Goal: Find specific page/section: Find specific page/section

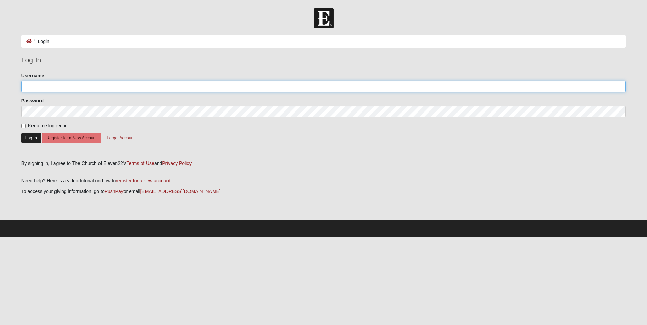
type input "[EMAIL_ADDRESS][DOMAIN_NAME]"
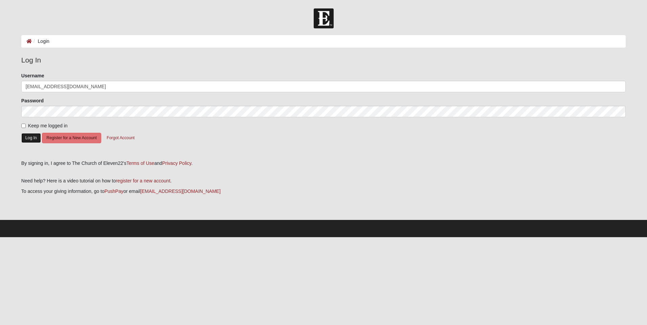
click at [32, 139] on button "Log In" at bounding box center [31, 138] width 20 height 10
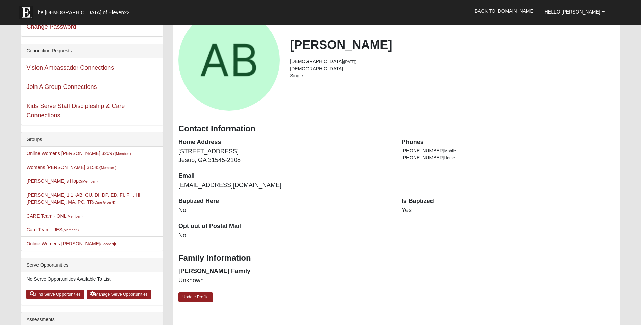
scroll to position [135, 0]
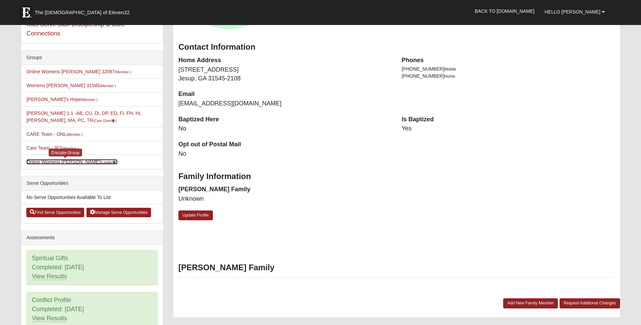
click at [100, 161] on small "(Leader )" at bounding box center [108, 162] width 17 height 4
